Goal: Task Accomplishment & Management: Use online tool/utility

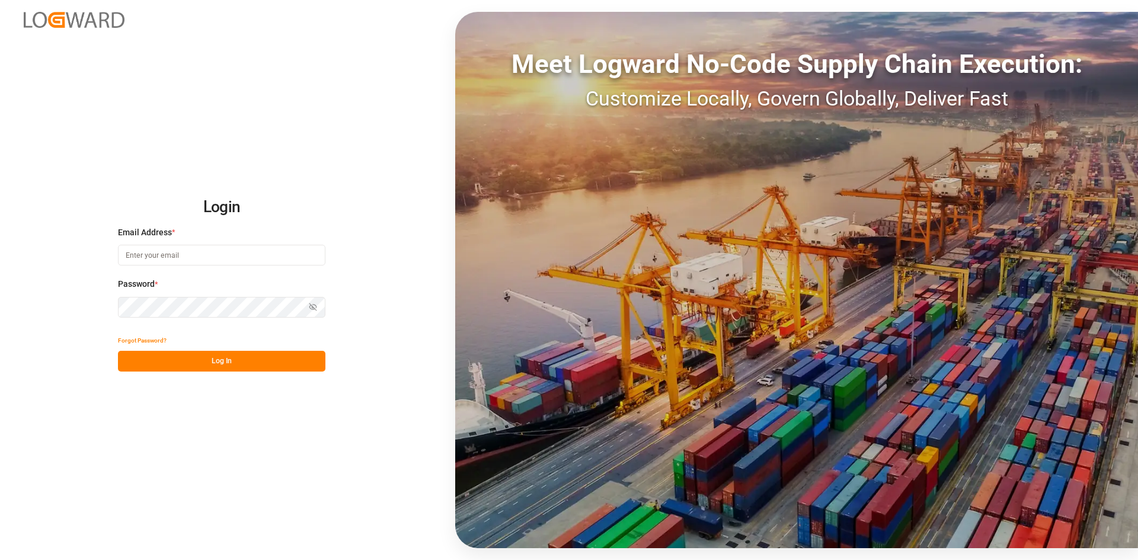
type input "marie-noel.wanji@int.jamindustries.com"
click at [207, 26] on button "Log In" at bounding box center [221, 361] width 207 height 21
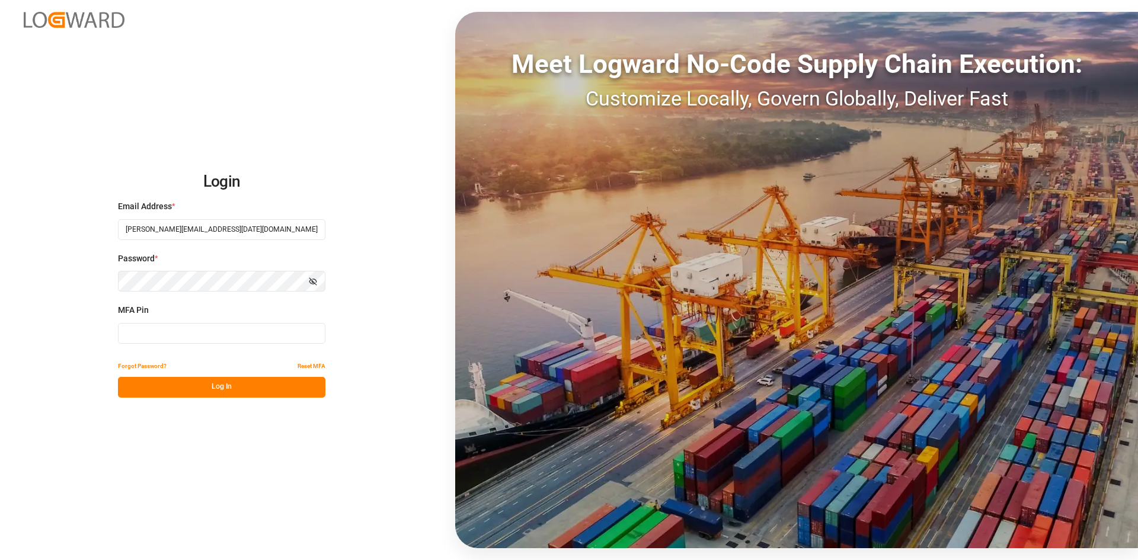
click at [174, 26] on input at bounding box center [221, 333] width 207 height 21
type input "767023"
click at [161, 26] on button "Log In" at bounding box center [221, 387] width 207 height 21
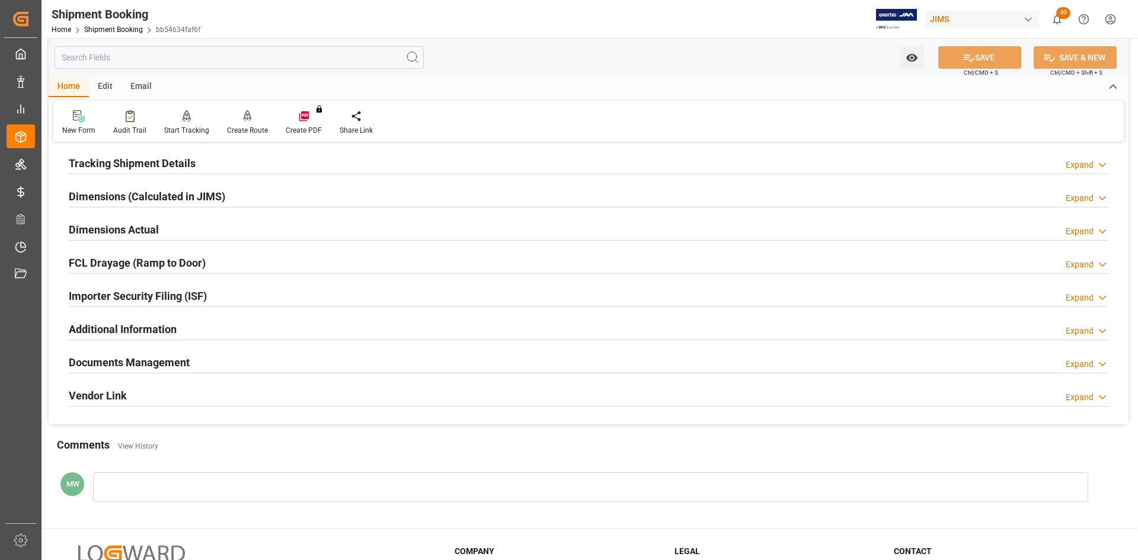
scroll to position [237, 0]
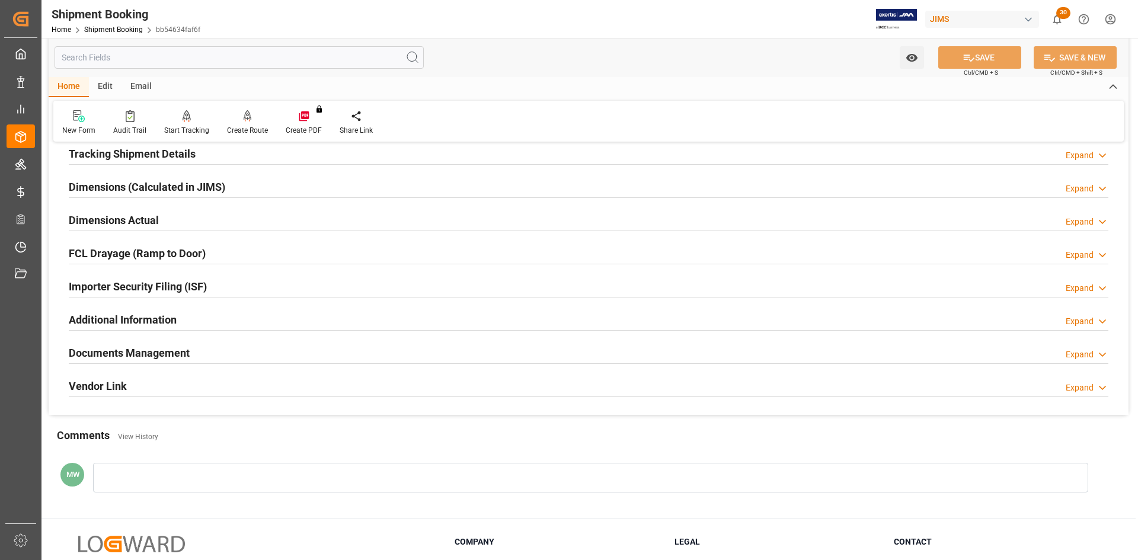
click at [142, 26] on h2 "Documents Management" at bounding box center [129, 353] width 121 height 16
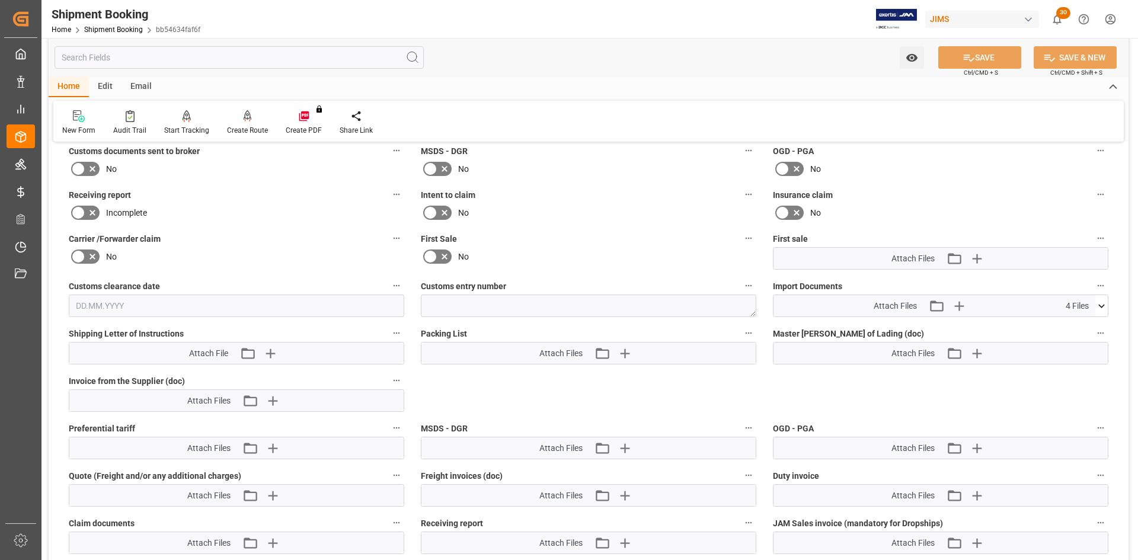
scroll to position [533, 0]
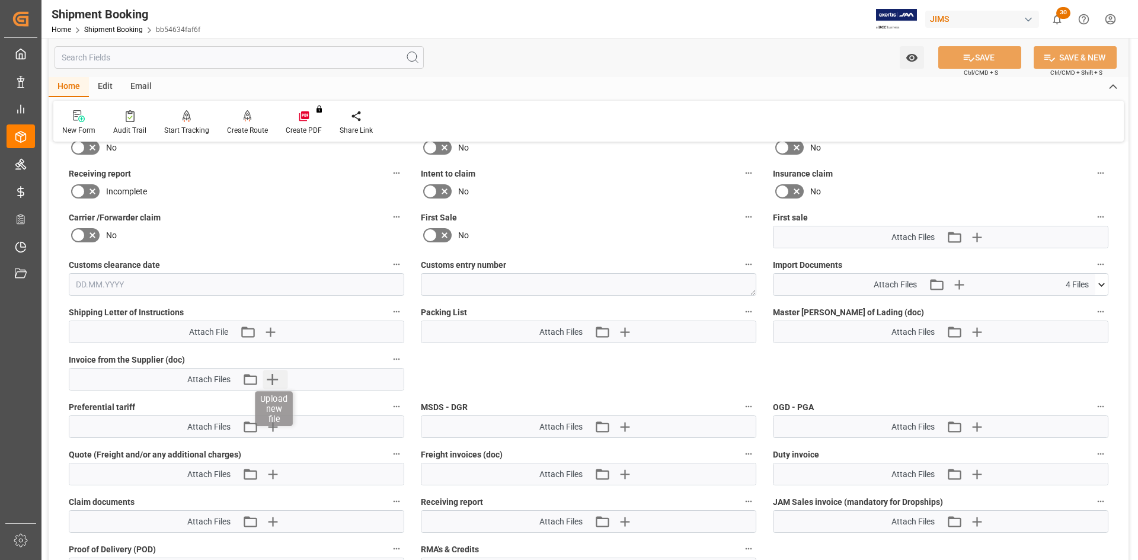
click at [267, 26] on icon "button" at bounding box center [272, 379] width 19 height 19
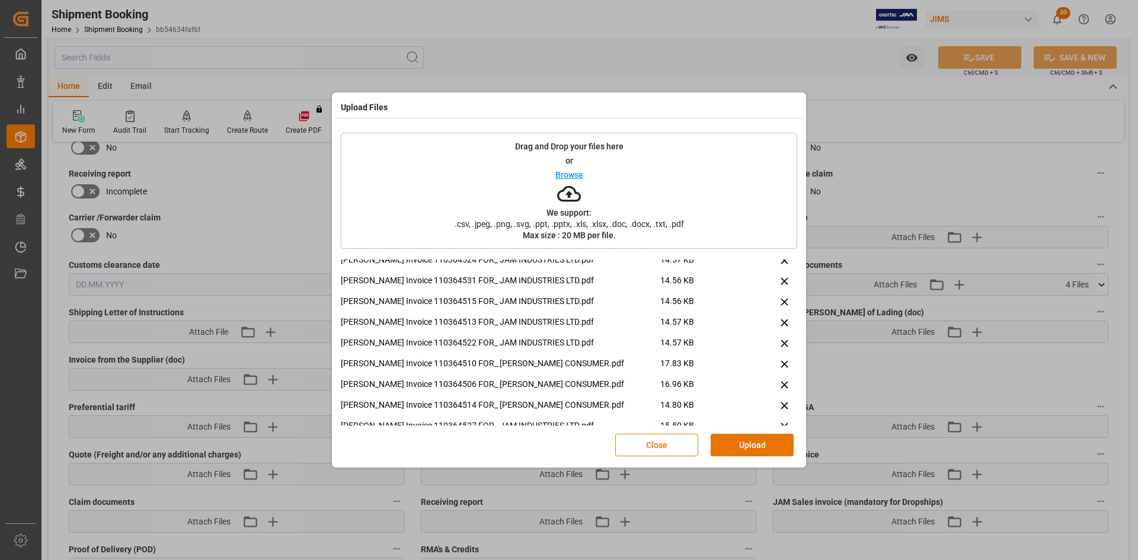
scroll to position [0, 0]
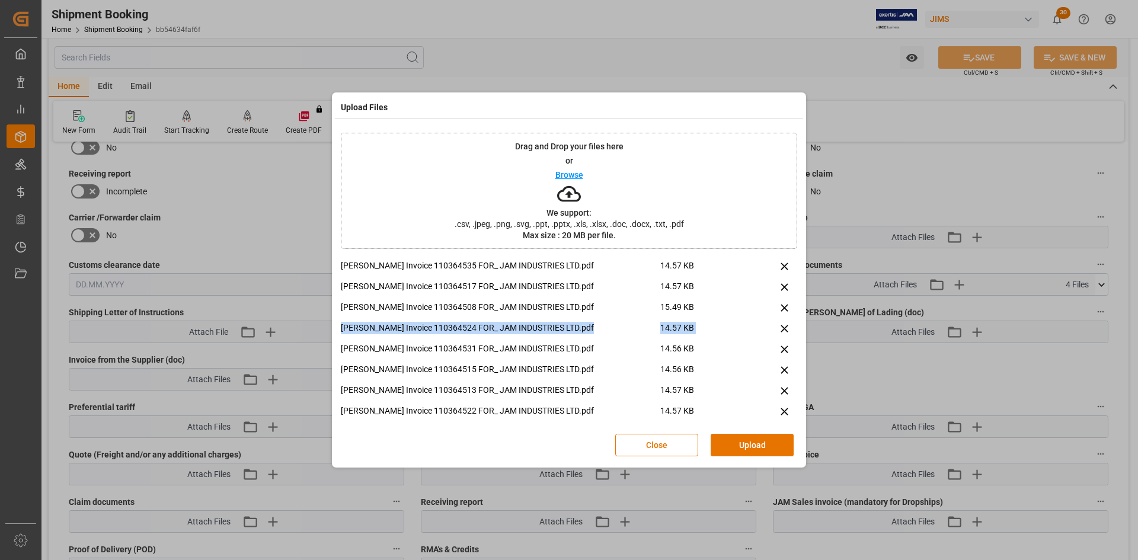
drag, startPoint x: 797, startPoint y: 307, endPoint x: 794, endPoint y: 338, distance: 31.0
click at [444, 26] on div "Drag and Drop your files here or Browse We support: .csv, .jpeg, .png, .svg, .p…" at bounding box center [569, 296] width 468 height 338
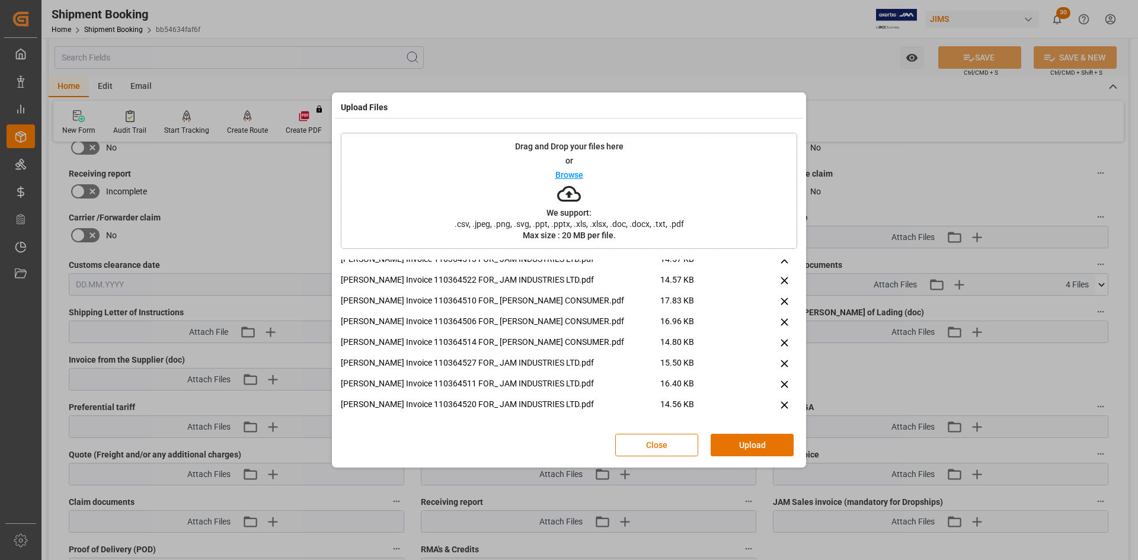
scroll to position [154, 0]
click at [444, 26] on button "Upload" at bounding box center [752, 445] width 83 height 23
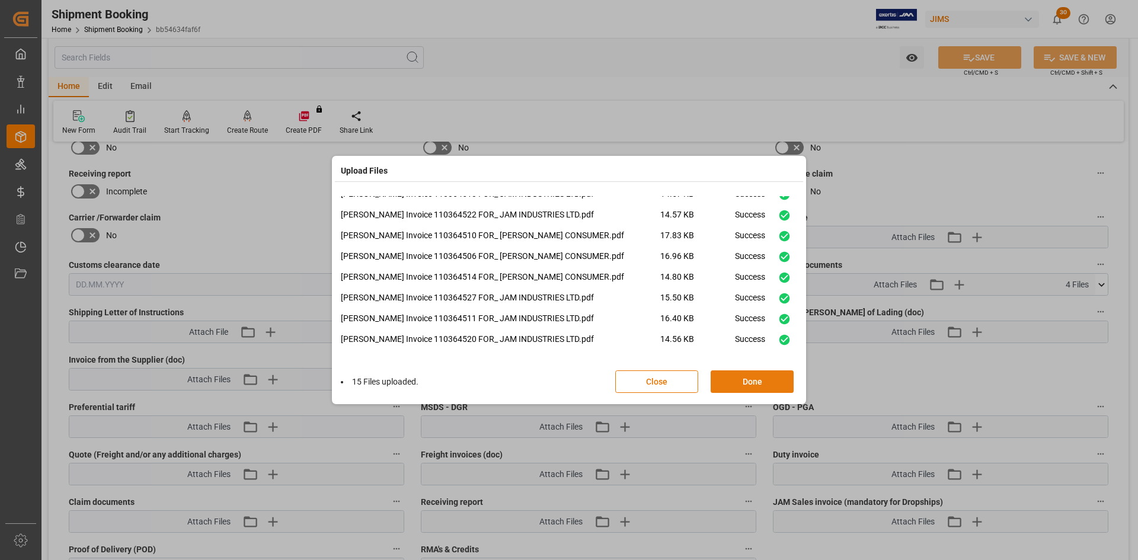
click at [444, 26] on button "Done" at bounding box center [752, 381] width 83 height 23
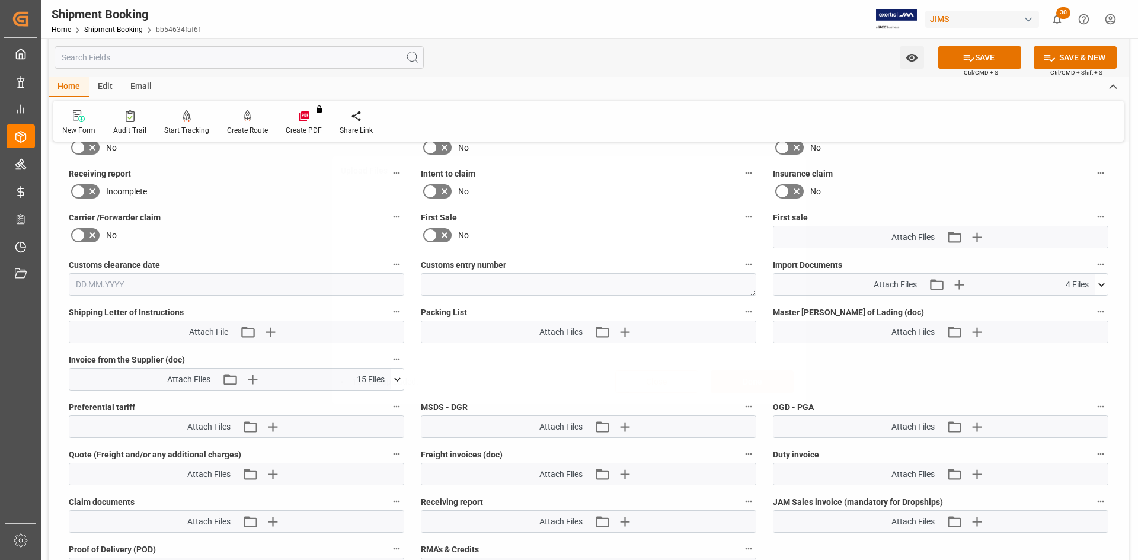
scroll to position [0, 0]
click at [444, 26] on button "SAVE" at bounding box center [979, 57] width 83 height 23
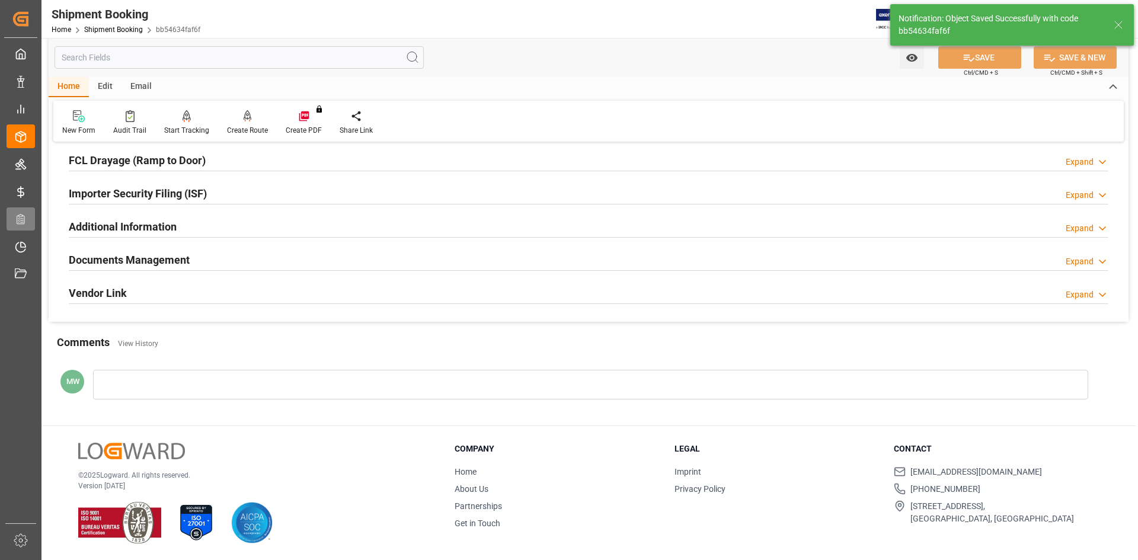
scroll to position [330, 0]
